Goal: Information Seeking & Learning: Learn about a topic

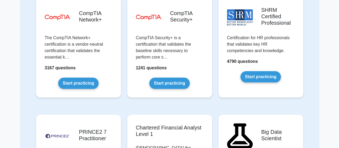
scroll to position [1023, 0]
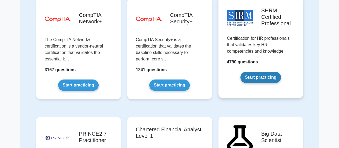
click at [258, 72] on link "Start practicing" at bounding box center [260, 77] width 40 height 11
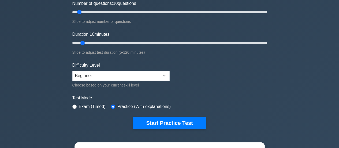
scroll to position [113, 0]
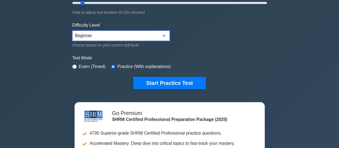
click at [98, 38] on select "Beginner Intermediate Expert" at bounding box center [120, 36] width 97 height 10
select select "expert"
click at [72, 31] on select "Beginner Intermediate Expert" at bounding box center [120, 36] width 97 height 10
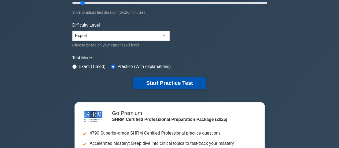
click at [152, 79] on button "Start Practice Test" at bounding box center [169, 83] width 72 height 12
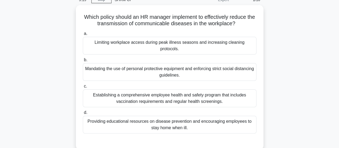
scroll to position [32, 0]
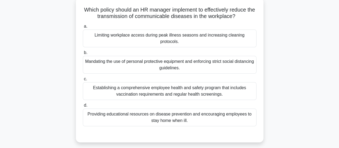
click at [162, 112] on div "Providing educational resources on disease prevention and encouraging employees…" at bounding box center [170, 117] width 174 height 18
click at [83, 107] on input "d. Providing educational resources on disease prevention and encouraging employ…" at bounding box center [83, 104] width 0 height 3
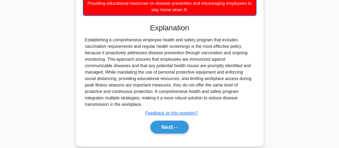
scroll to position [0, 0]
